Goal: Information Seeking & Learning: Learn about a topic

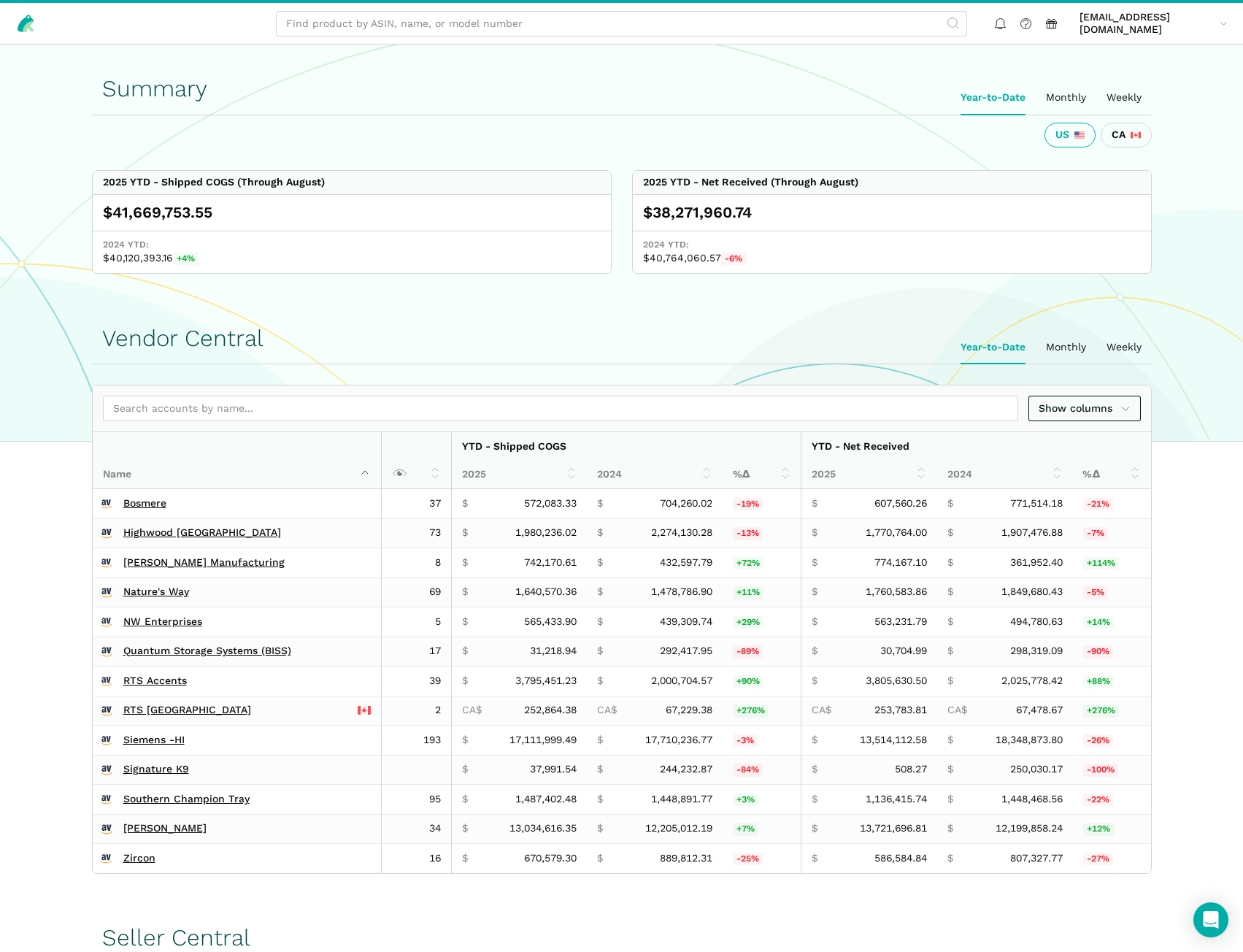
scroll to position [292, 0]
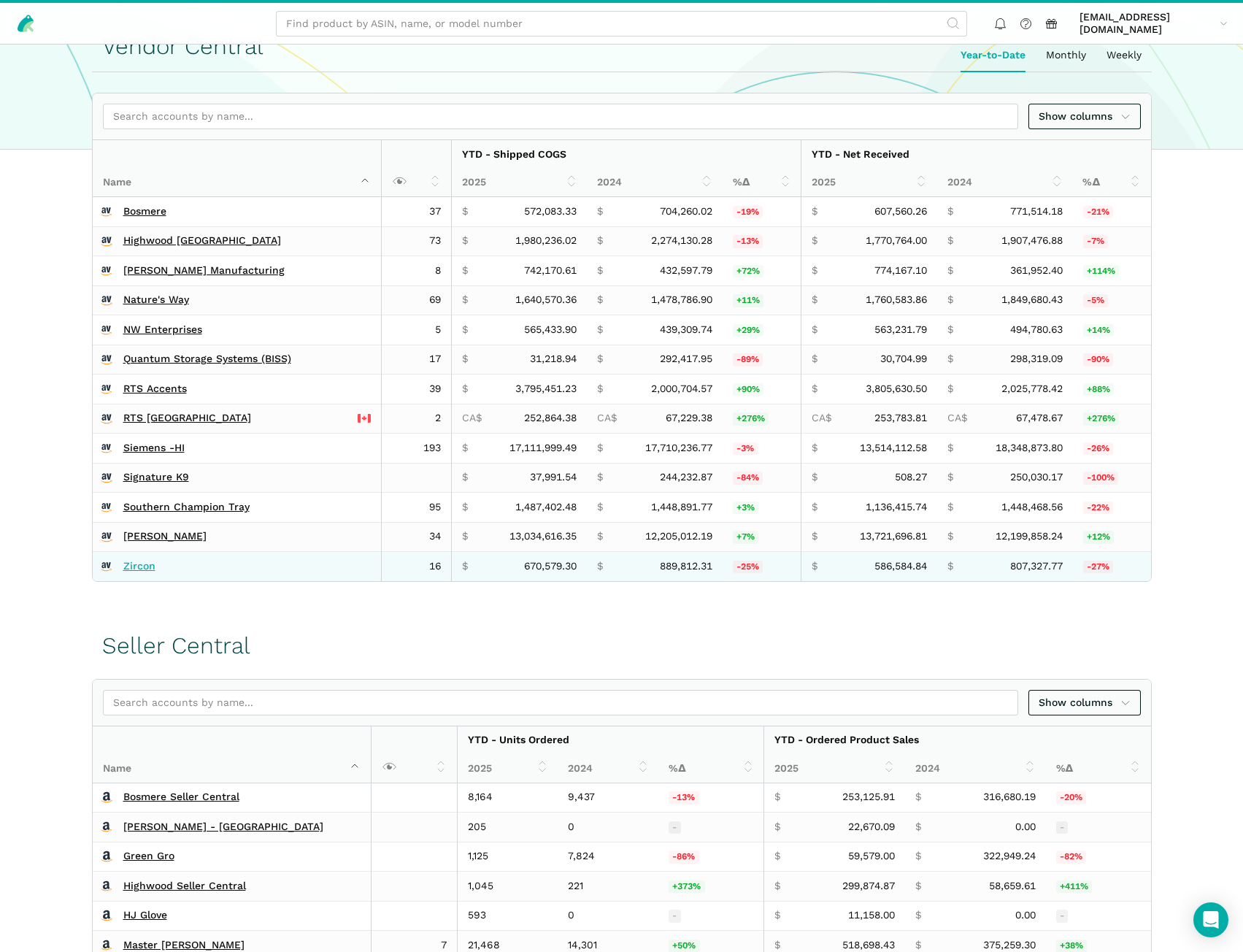
click at [141, 568] on link "Zircon" at bounding box center [139, 567] width 32 height 13
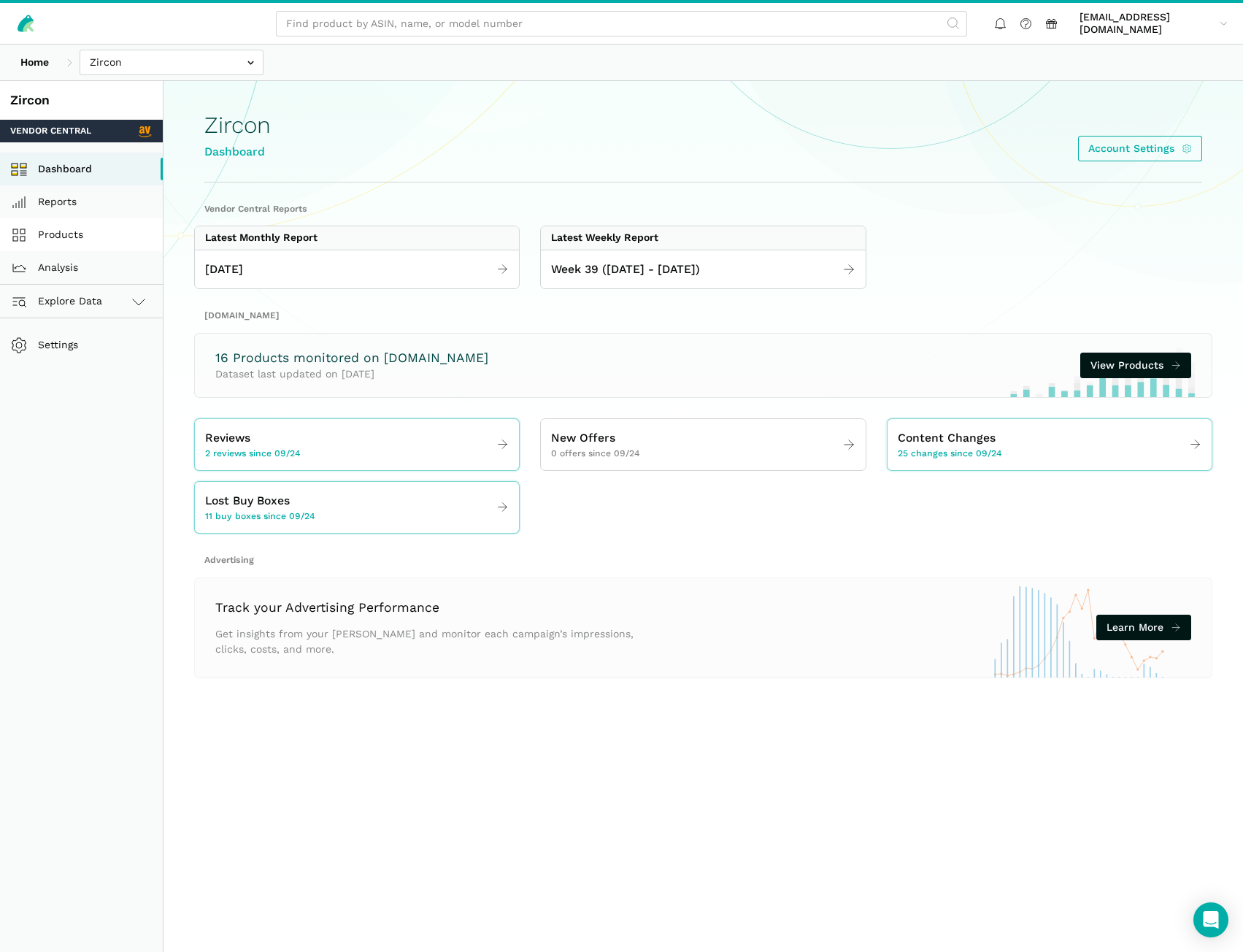
click at [66, 227] on link "Products" at bounding box center [81, 234] width 163 height 33
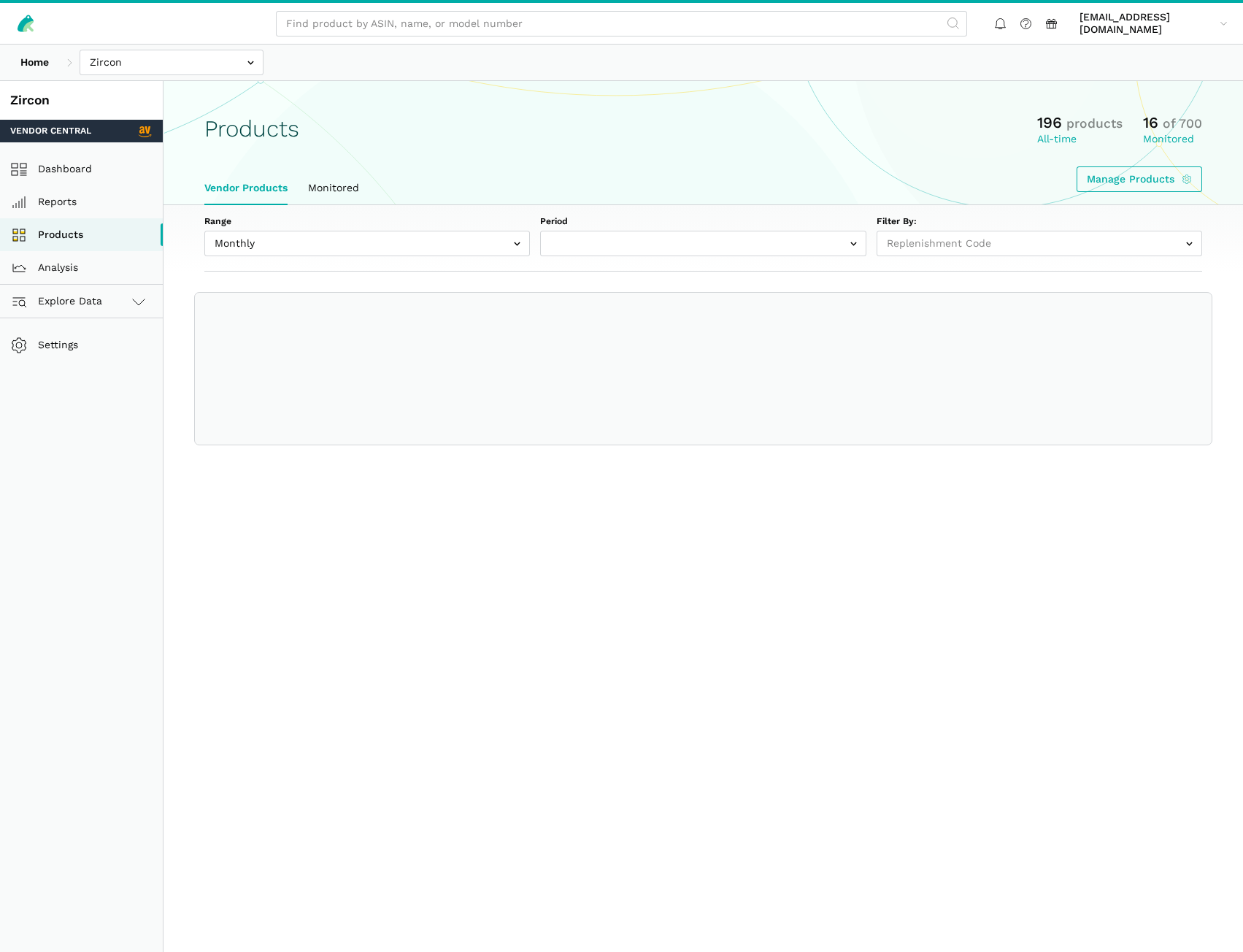
select select
select select "Monthly|2025-08-01"
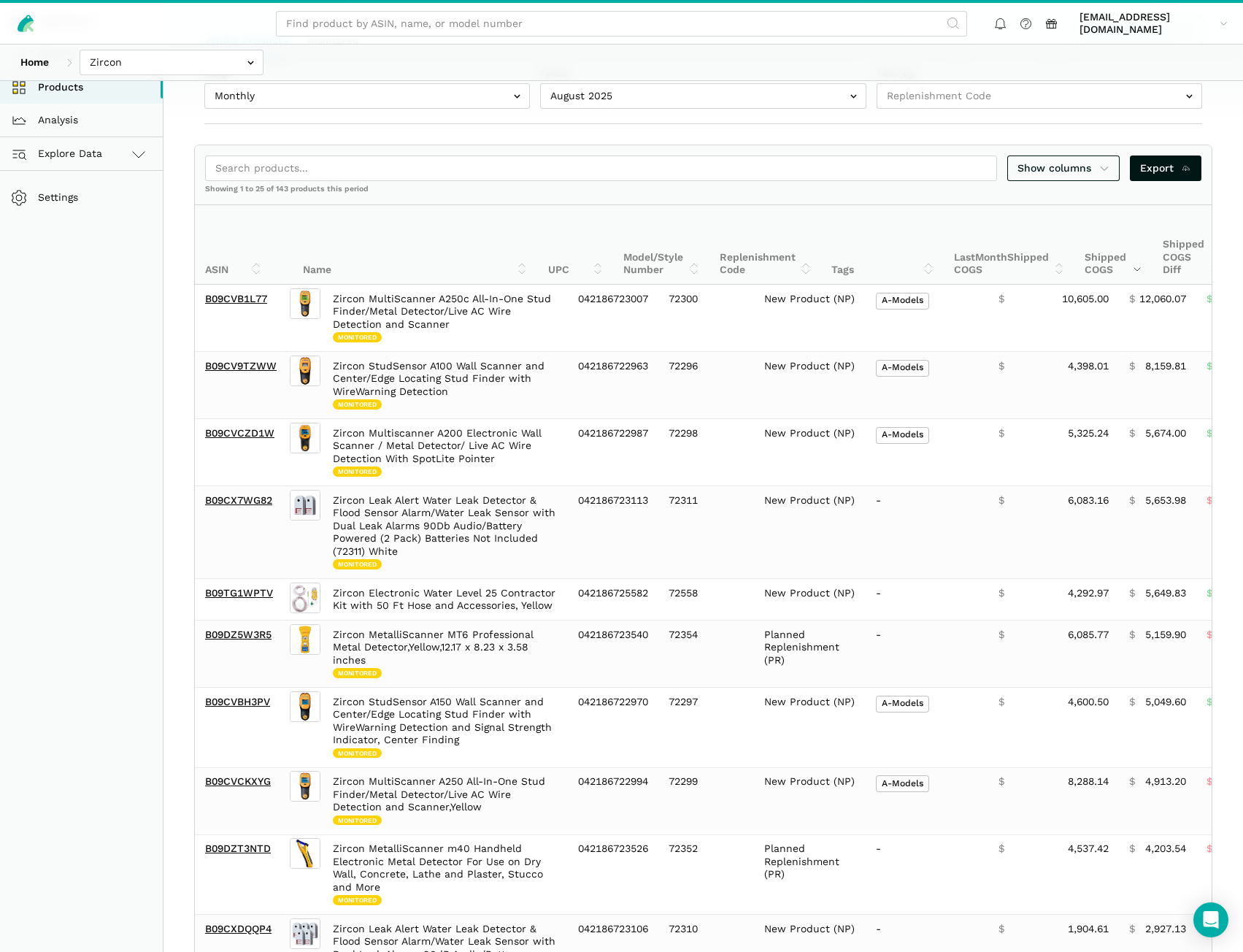
scroll to position [146, 0]
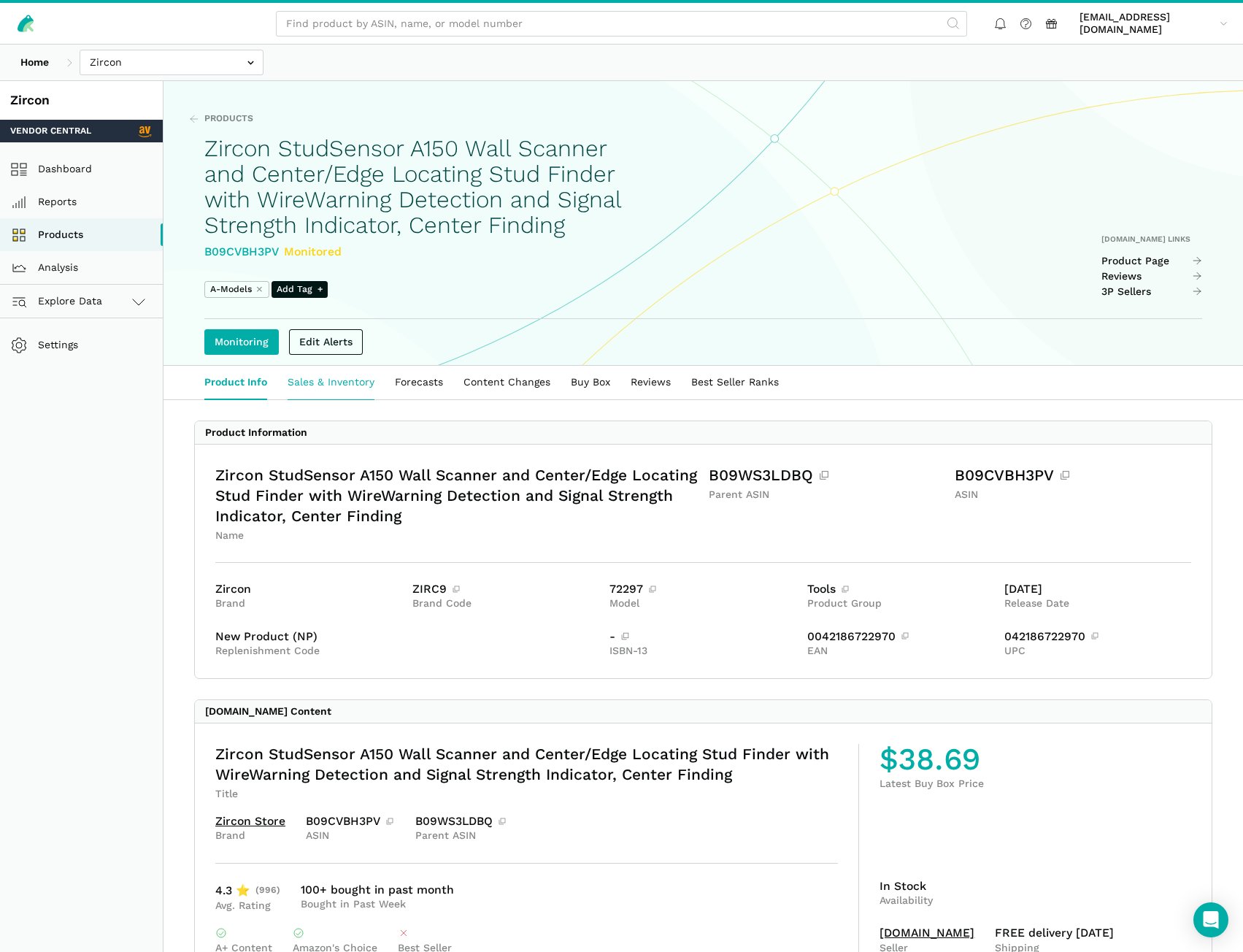
drag, startPoint x: 315, startPoint y: 416, endPoint x: 365, endPoint y: 416, distance: 50.0
click at [315, 400] on link "Sales & Inventory" at bounding box center [331, 383] width 107 height 34
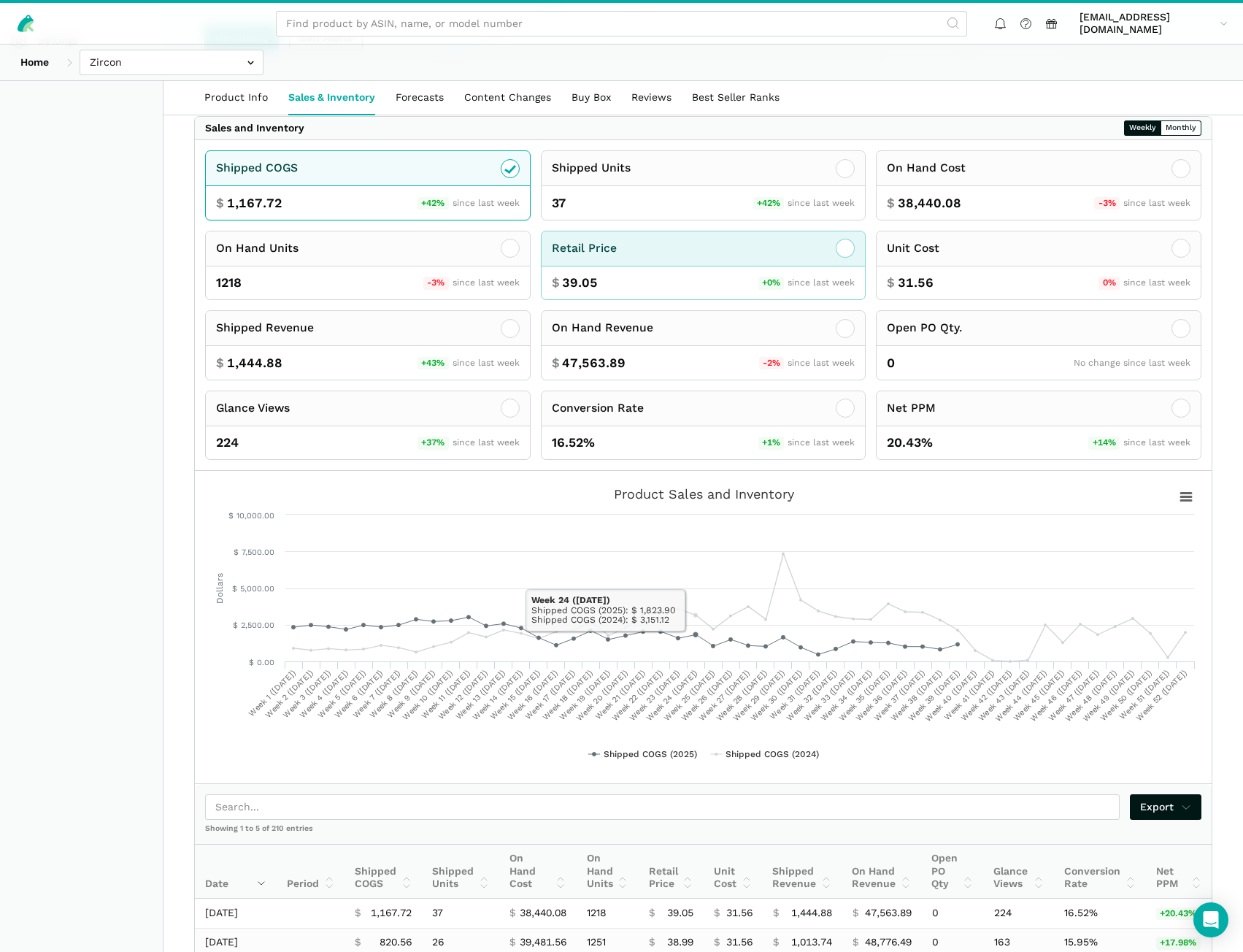
scroll to position [292, 0]
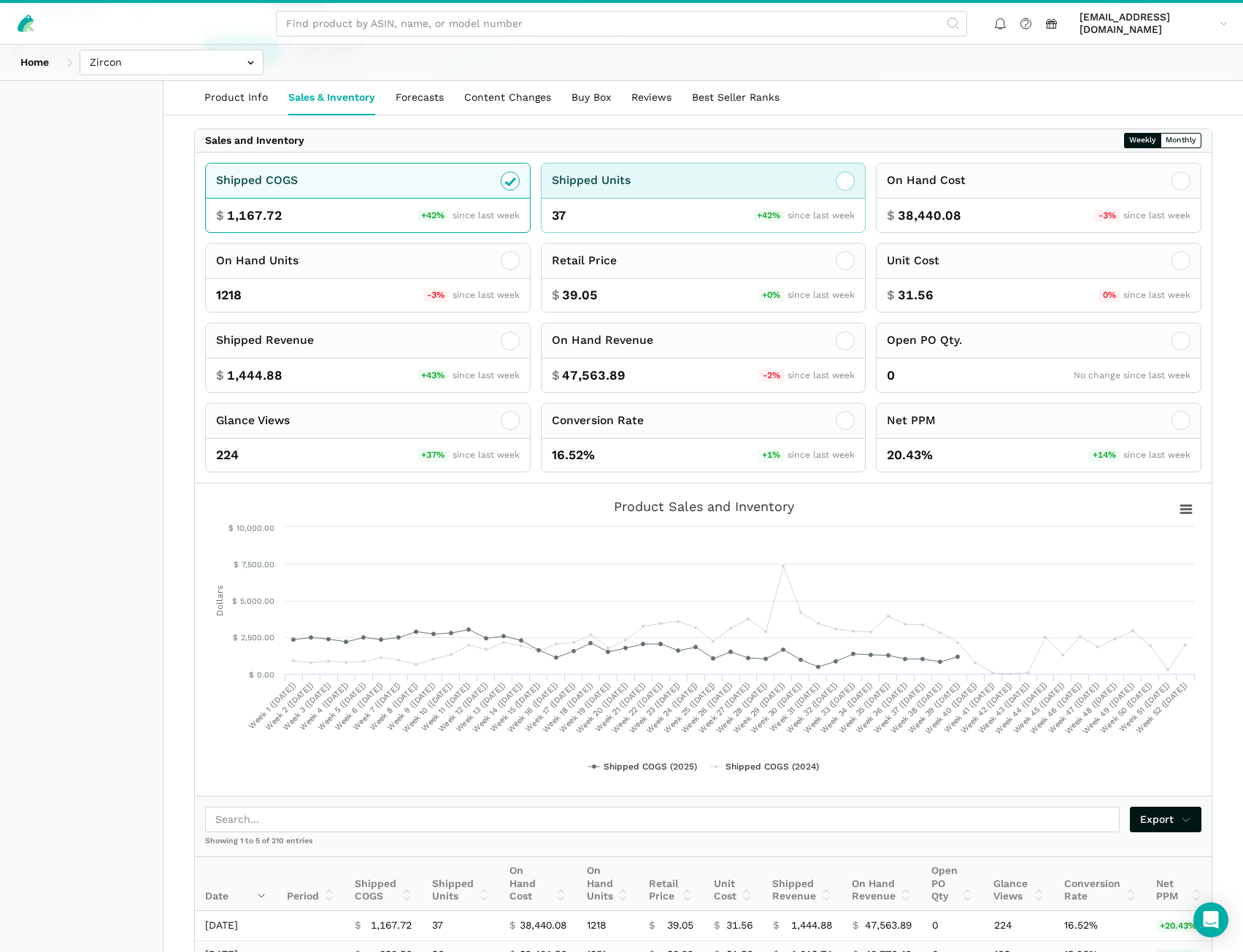
drag, startPoint x: 704, startPoint y: 222, endPoint x: 770, endPoint y: 215, distance: 66.4
click at [704, 199] on div "Shipped Units" at bounding box center [703, 181] width 324 height 35
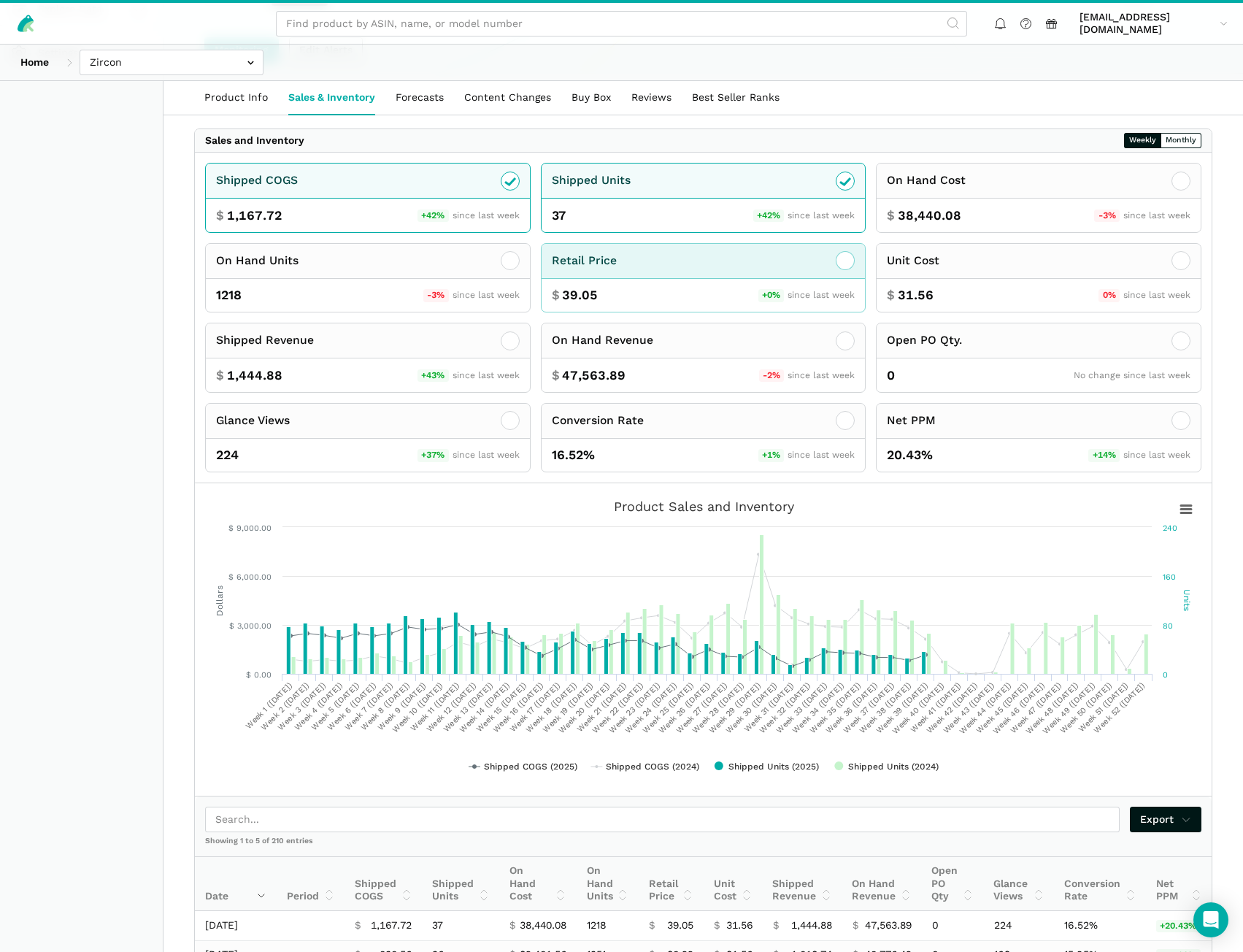
click at [854, 279] on div "Retail Price" at bounding box center [703, 261] width 324 height 35
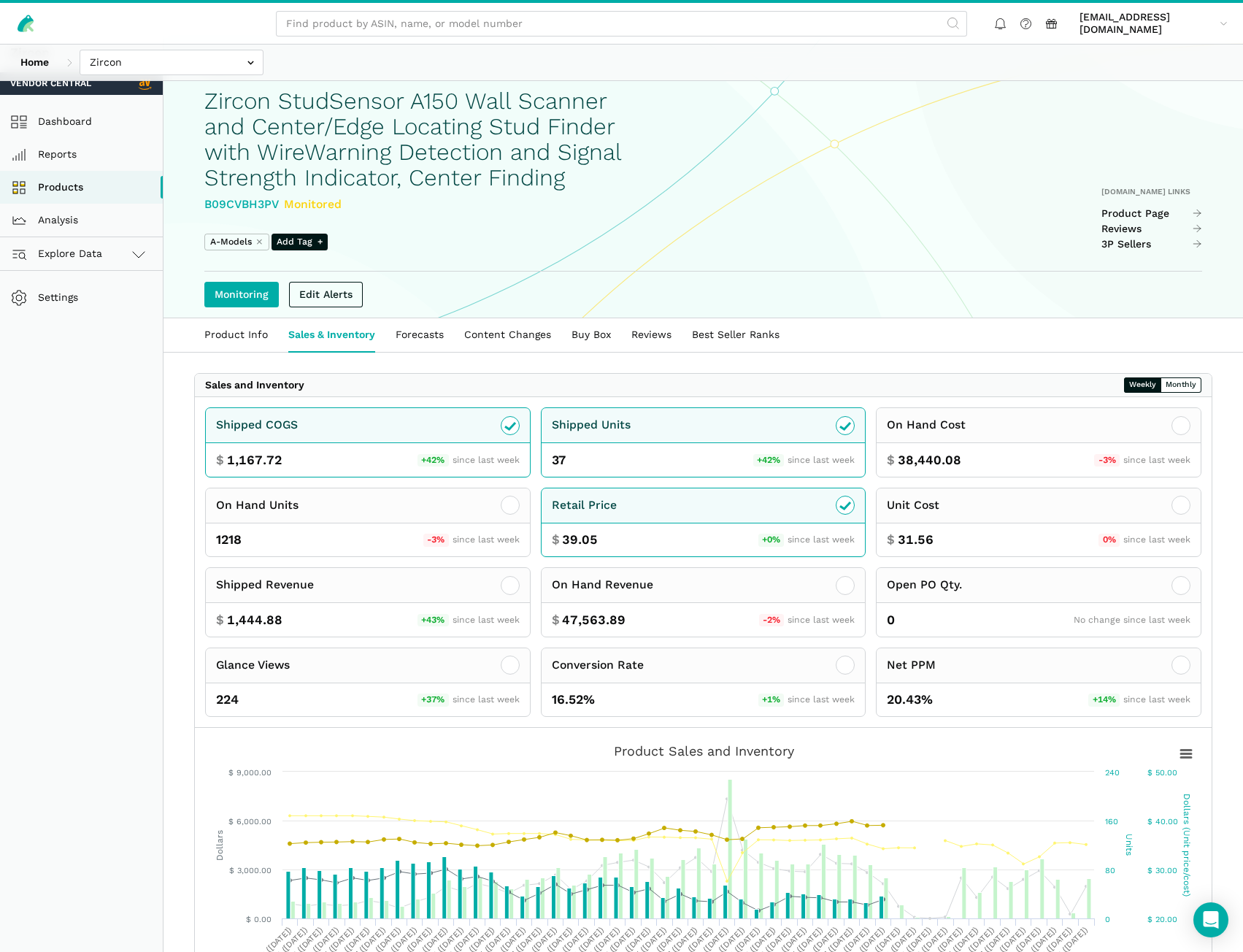
scroll to position [0, 0]
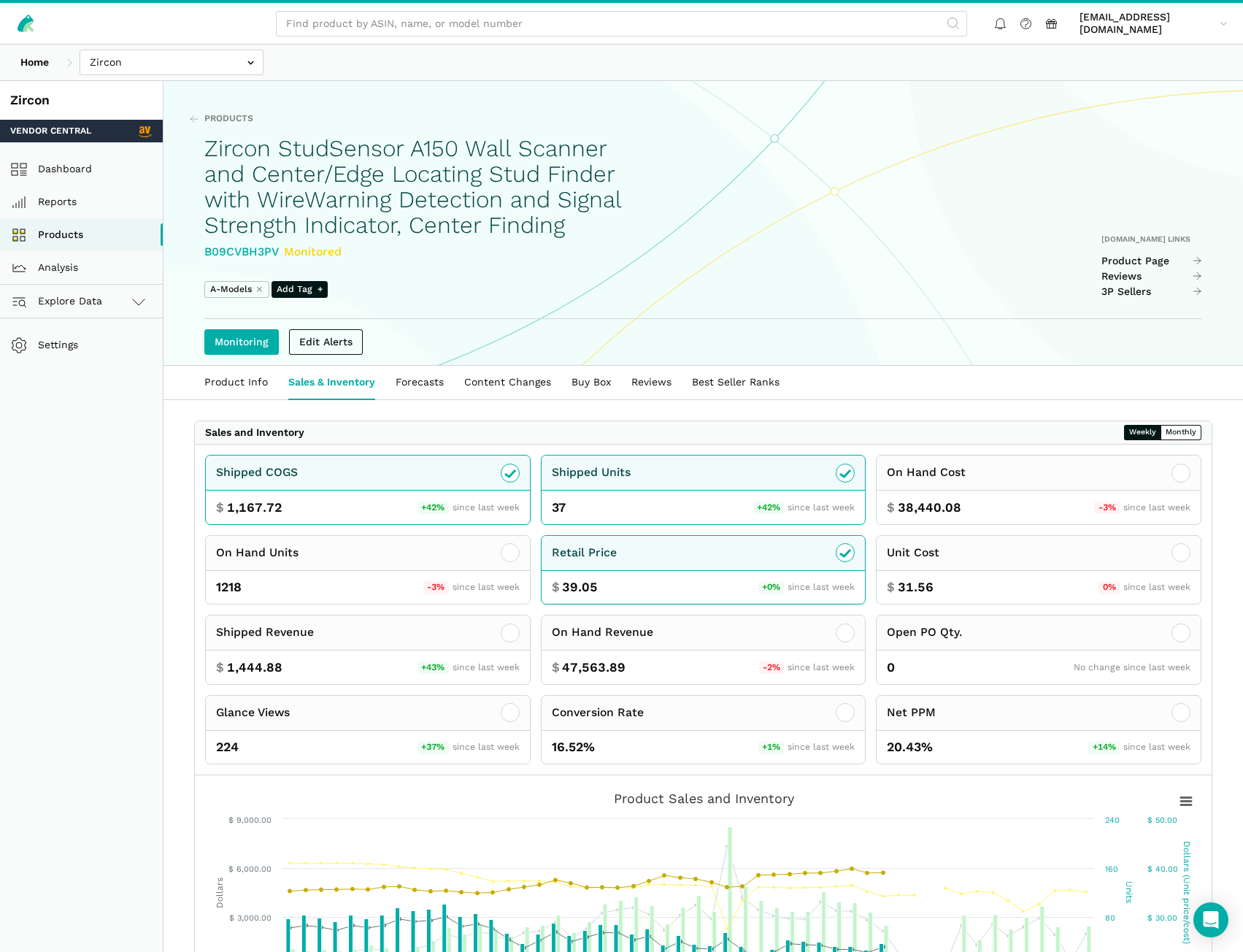
click at [206, 261] on div "B09CVBH3PV Monitored" at bounding box center [417, 253] width 427 height 18
copy div "B09CVBH3PV"
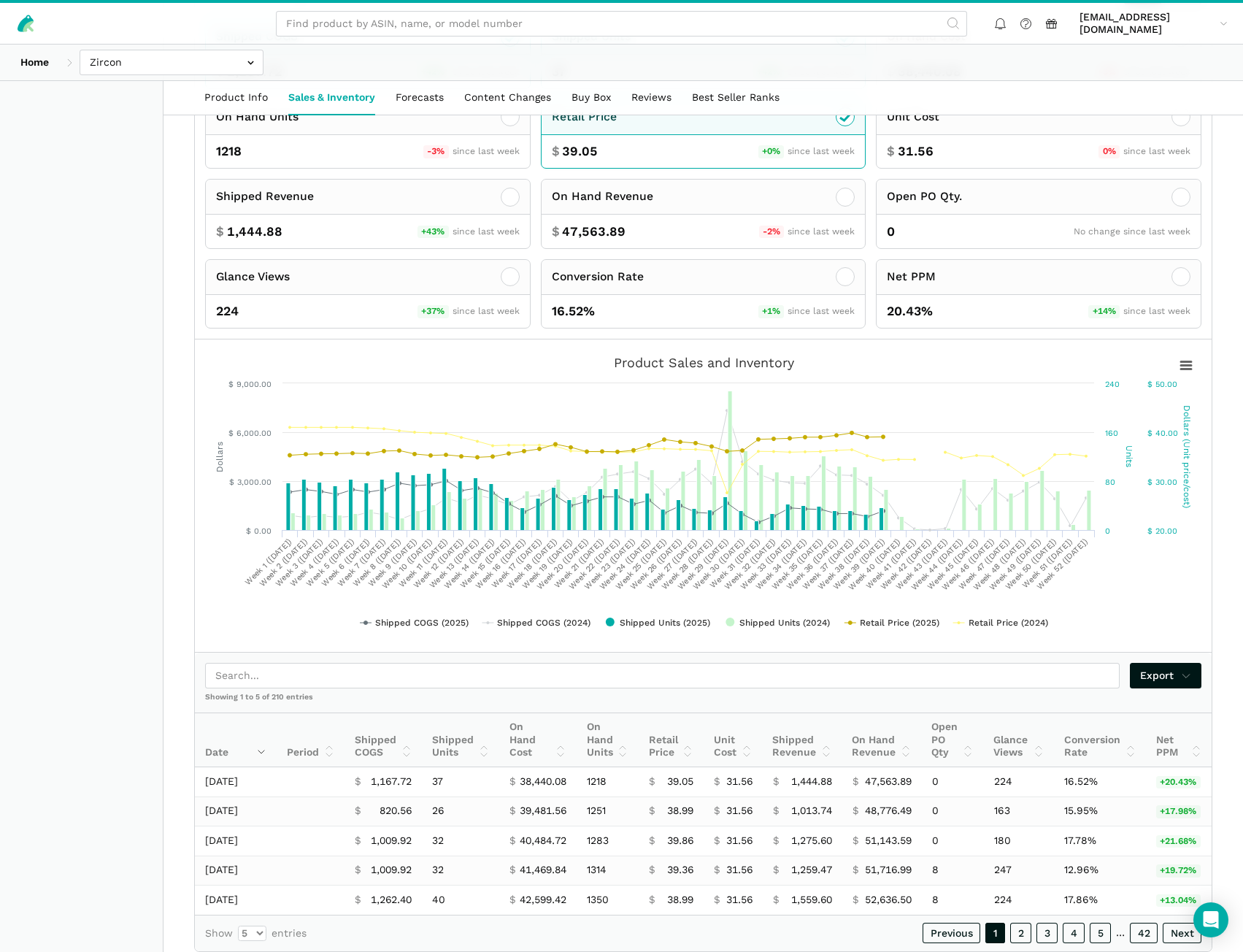
scroll to position [438, 0]
